Goal: Communication & Community: Answer question/provide support

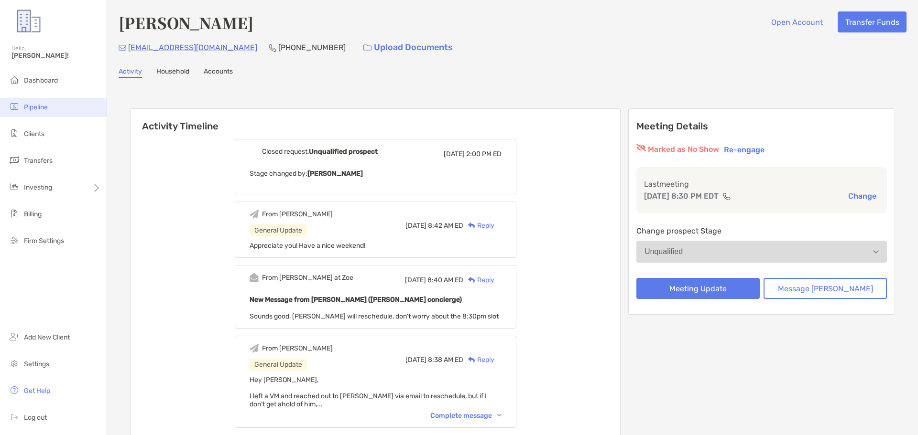
click at [43, 101] on li "Pipeline" at bounding box center [53, 107] width 107 height 19
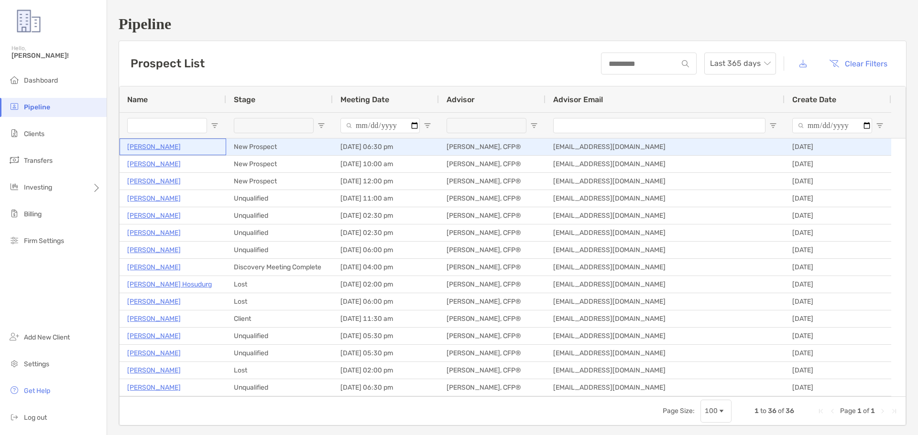
click at [153, 143] on p "[PERSON_NAME]" at bounding box center [154, 147] width 54 height 12
click at [153, 146] on p "[PERSON_NAME]" at bounding box center [154, 147] width 54 height 12
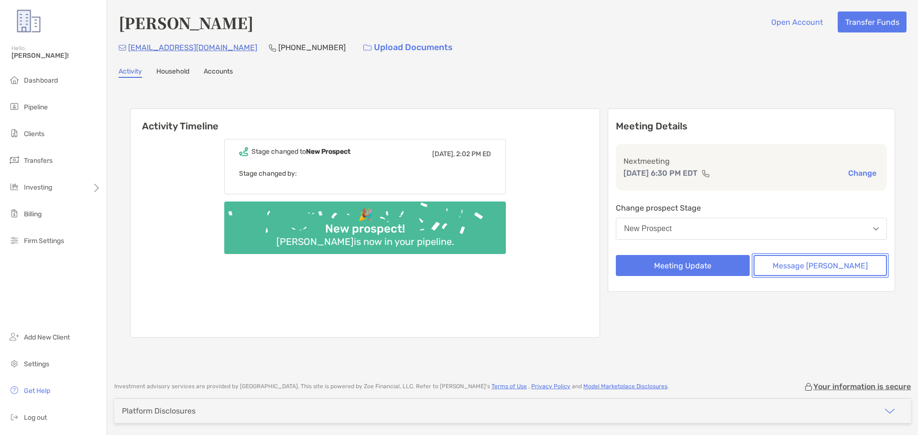
click at [792, 265] on button "Message [PERSON_NAME]" at bounding box center [819, 265] width 133 height 21
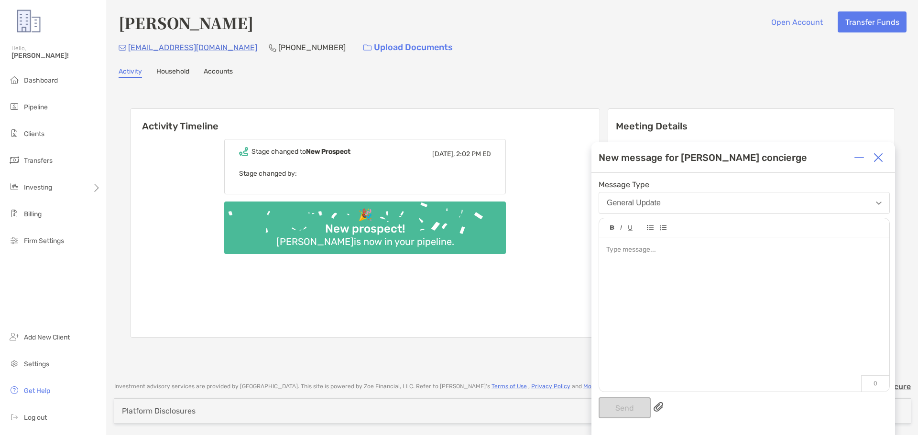
click at [689, 272] on div at bounding box center [744, 309] width 290 height 145
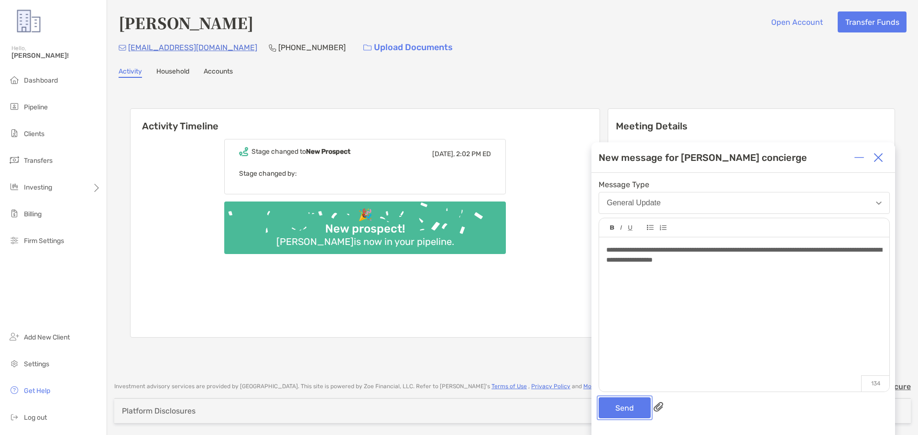
click at [637, 400] on button "Send" at bounding box center [624, 408] width 52 height 21
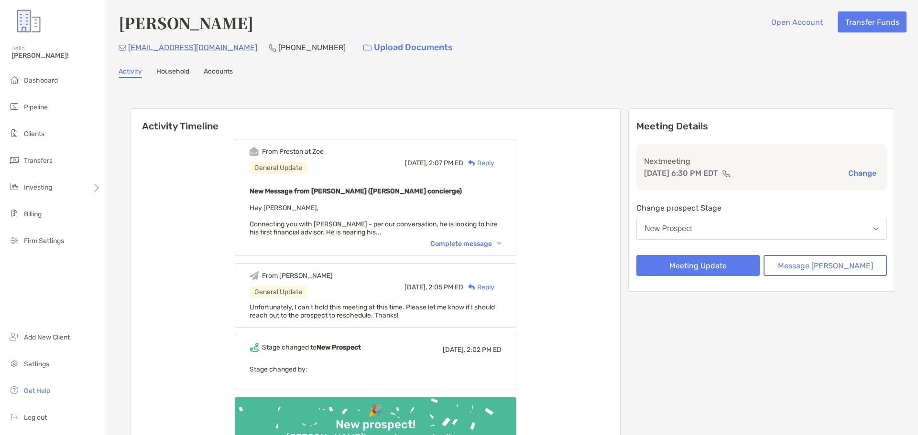
click at [468, 241] on div "Complete message" at bounding box center [465, 244] width 71 height 8
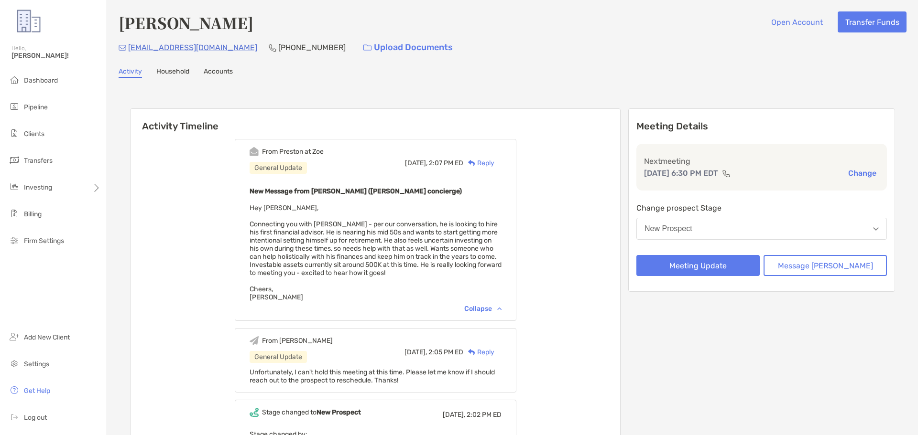
click at [494, 165] on div "Reply" at bounding box center [478, 163] width 31 height 10
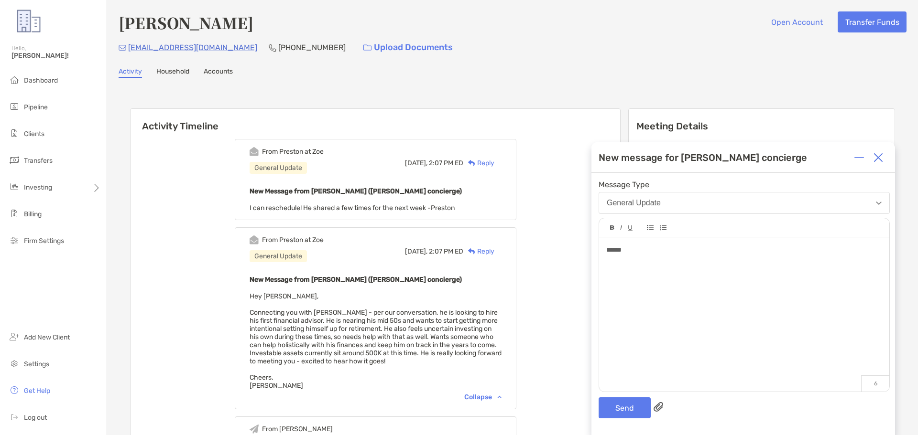
click at [658, 259] on div "******" at bounding box center [744, 309] width 290 height 145
click at [622, 412] on button "Send" at bounding box center [624, 408] width 52 height 21
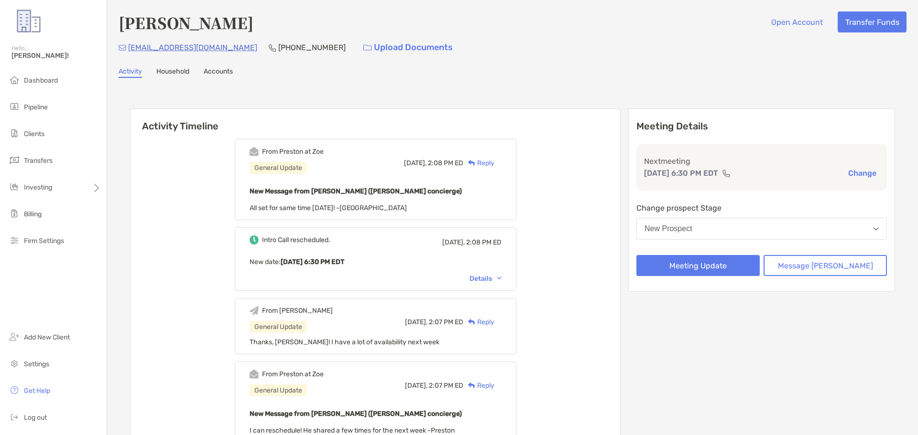
click at [493, 160] on div "Reply" at bounding box center [478, 163] width 31 height 10
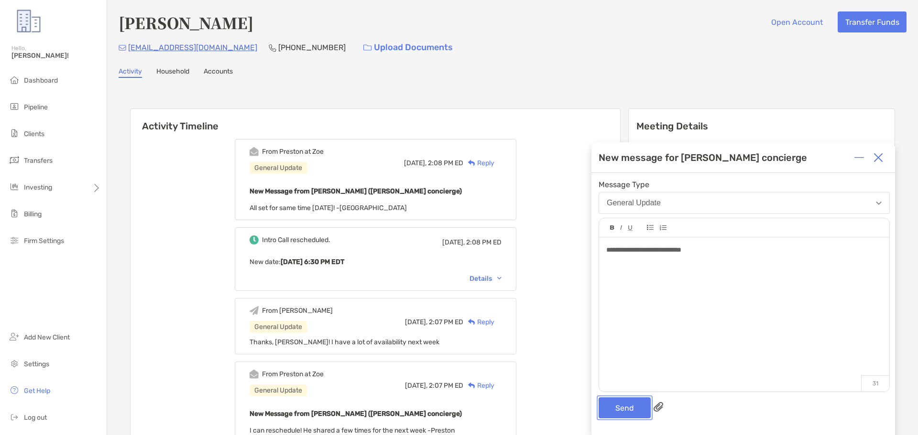
click at [627, 399] on button "Send" at bounding box center [624, 408] width 52 height 21
